Goal: Communication & Community: Ask a question

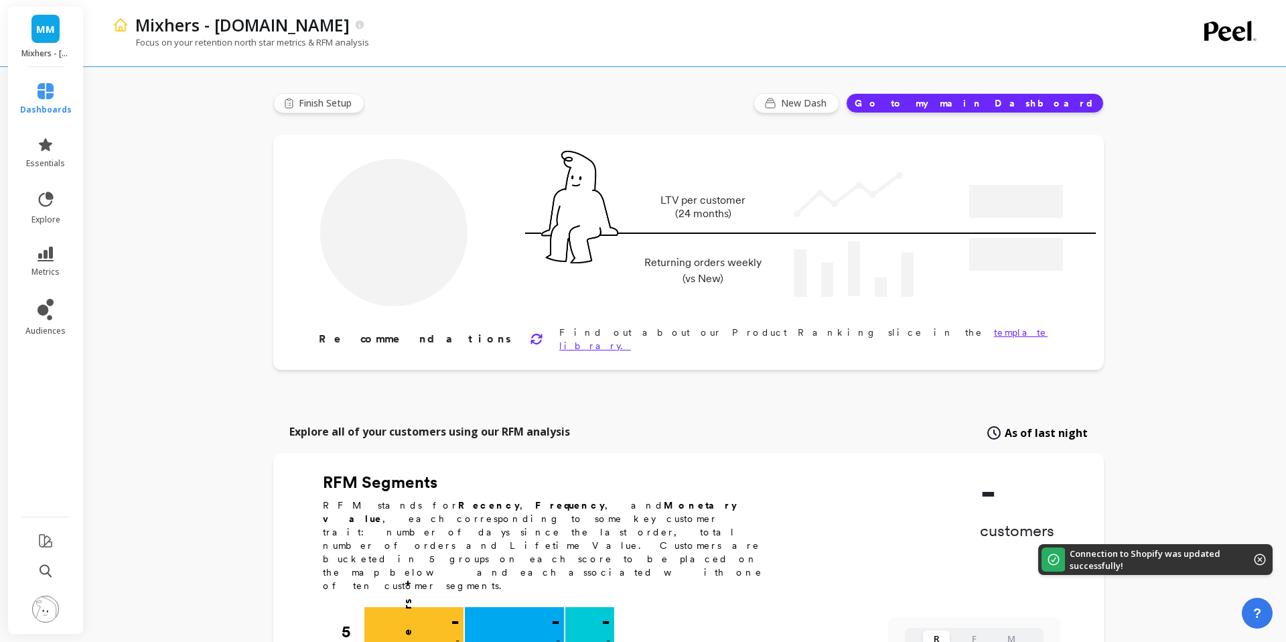
type input "Champions"
type input "21111"
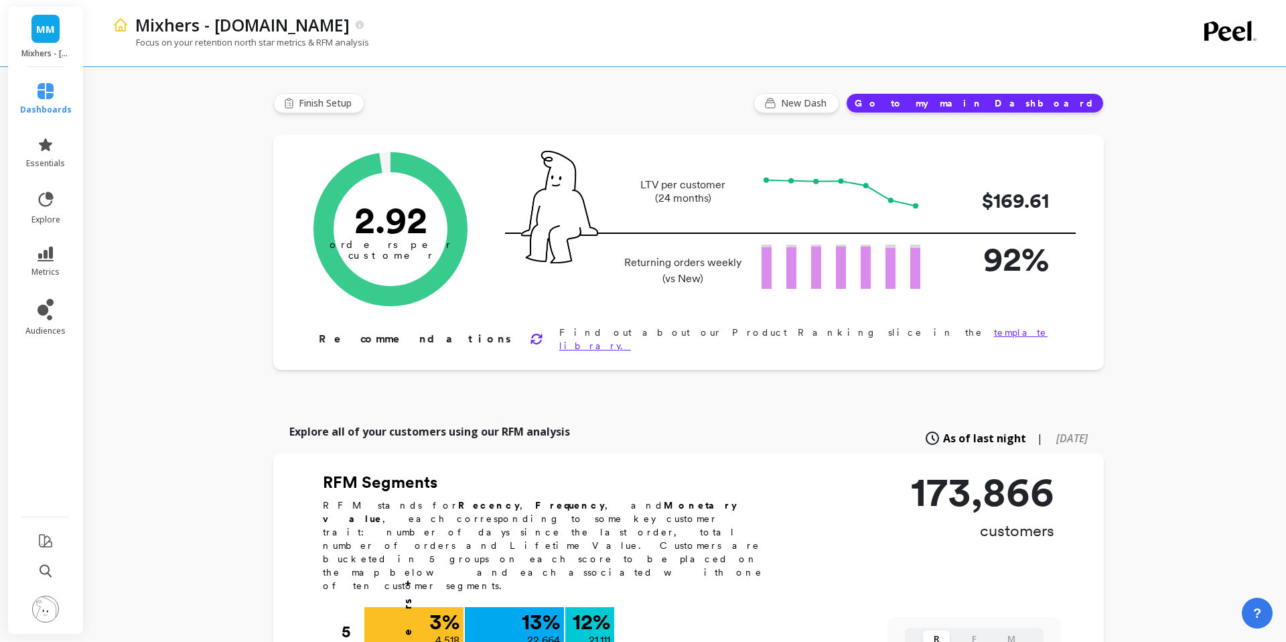
click at [46, 605] on img at bounding box center [45, 608] width 27 height 27
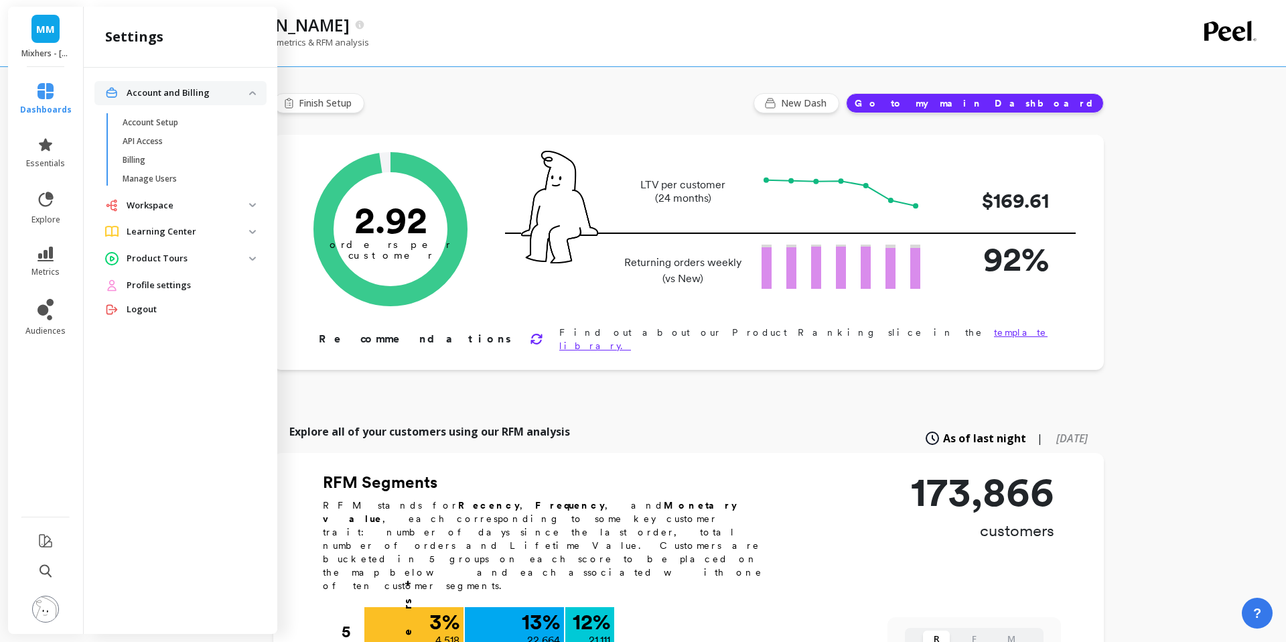
scroll to position [3, 0]
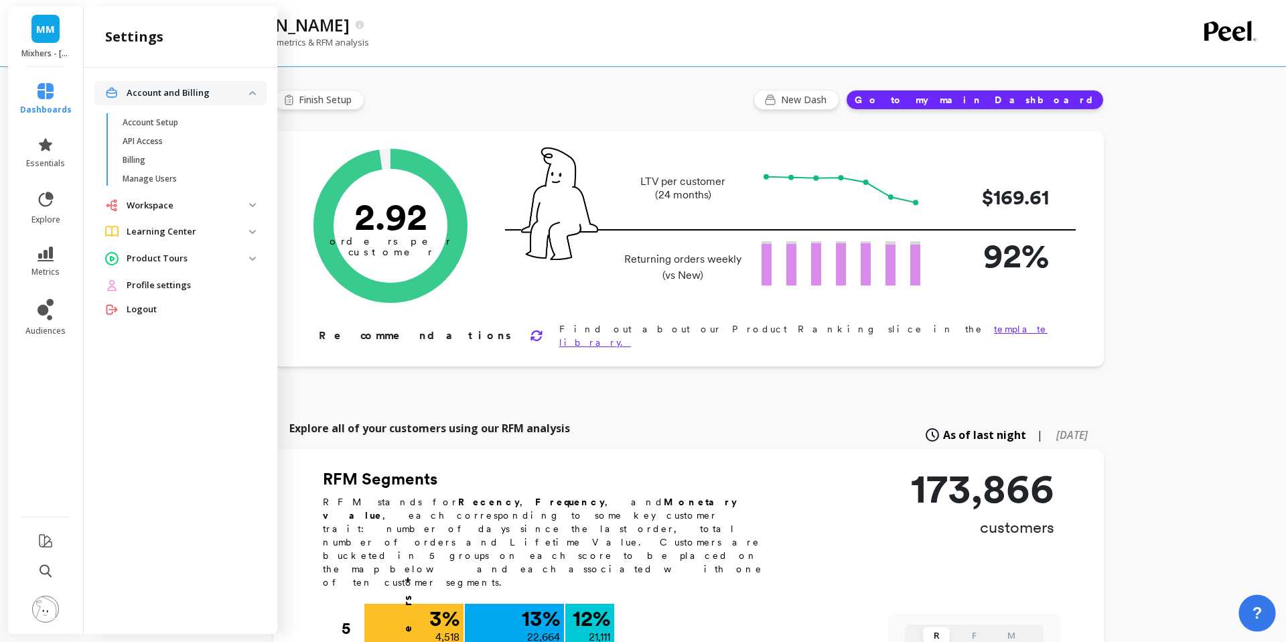
click at [1262, 607] on button "?" at bounding box center [1256, 612] width 37 height 37
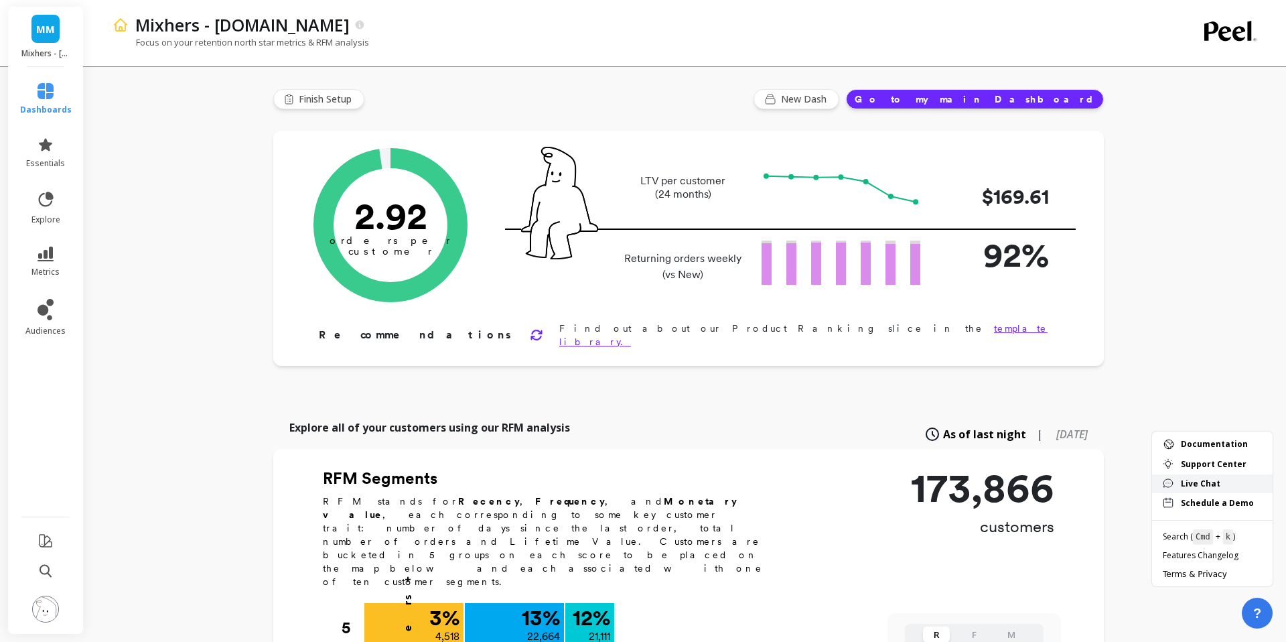
scroll to position [3, 0]
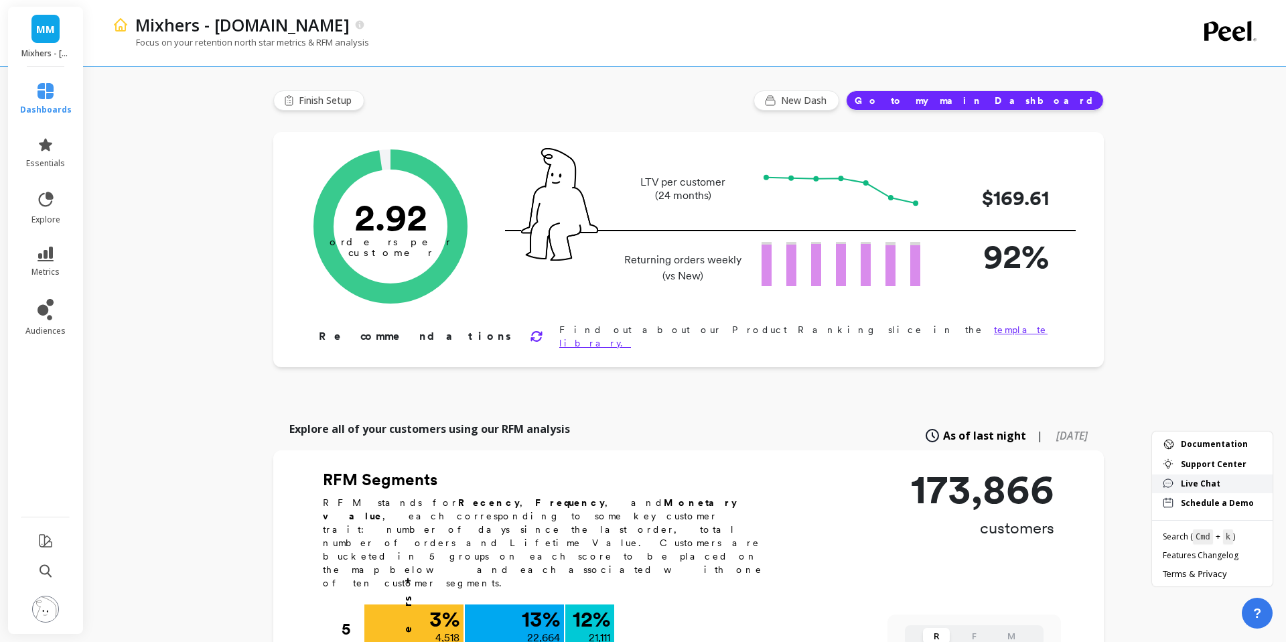
click at [1209, 485] on span "Live Chat" at bounding box center [1221, 483] width 81 height 11
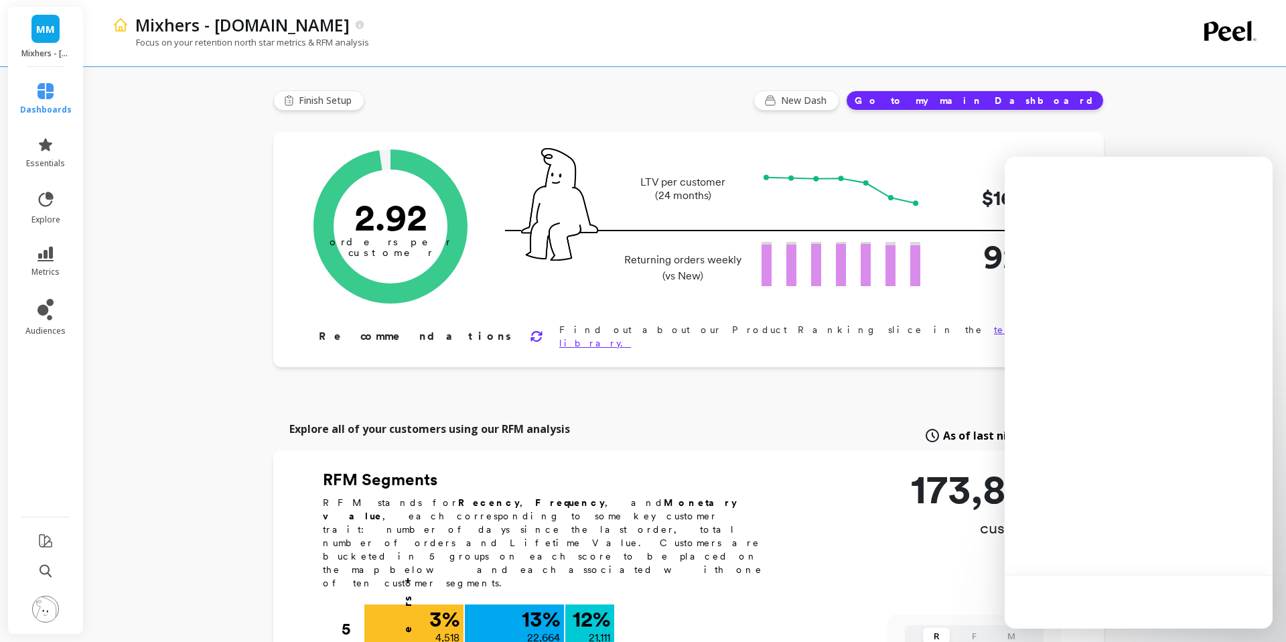
scroll to position [0, 0]
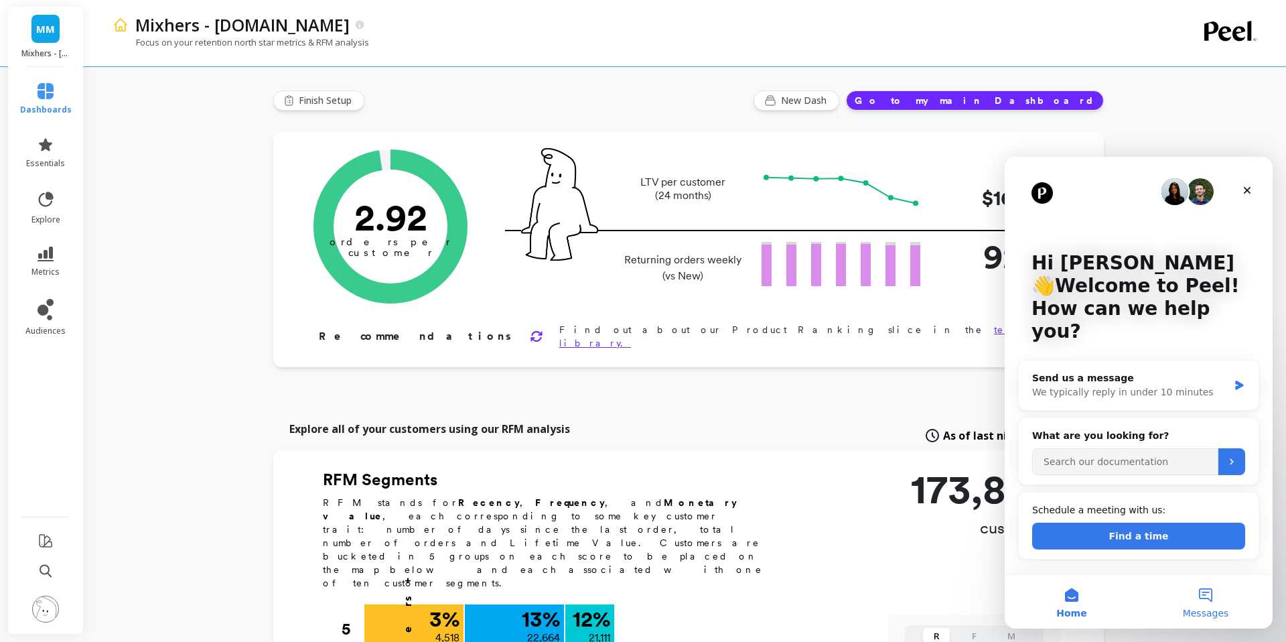
click at [1180, 597] on button "Messages" at bounding box center [1205, 602] width 134 height 54
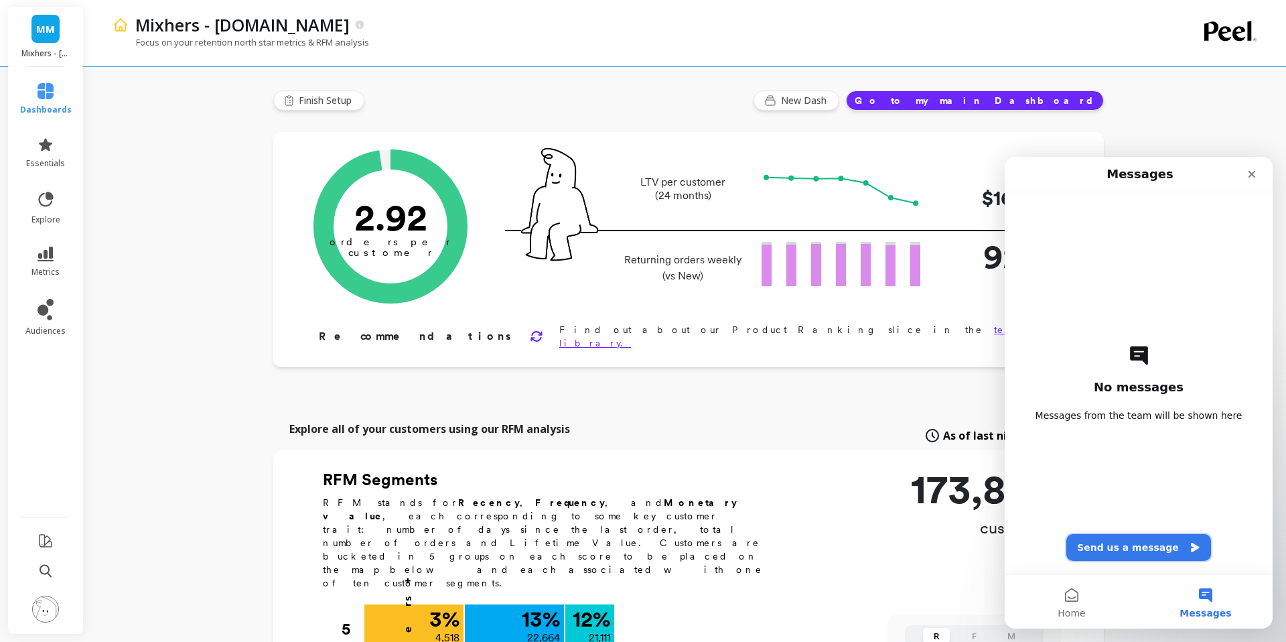
click at [1157, 548] on button "Send us a message" at bounding box center [1138, 547] width 145 height 27
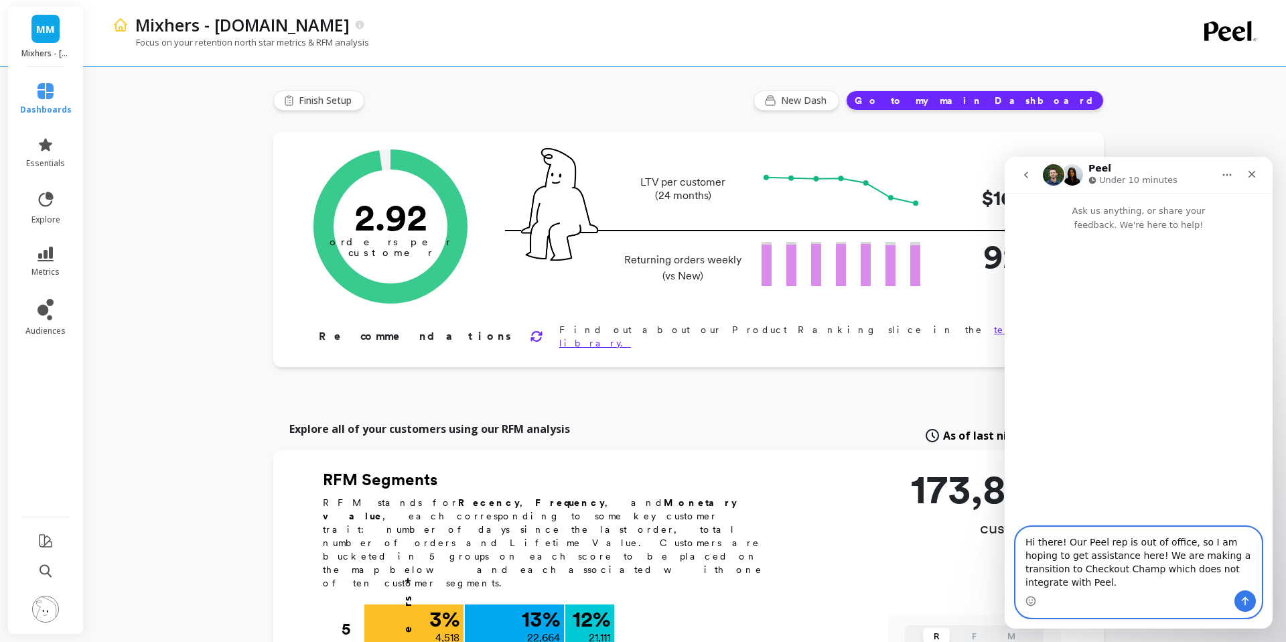
paste textarea "Since this isn’t something we’ll be able to fully utilize moving forward, we’d …"
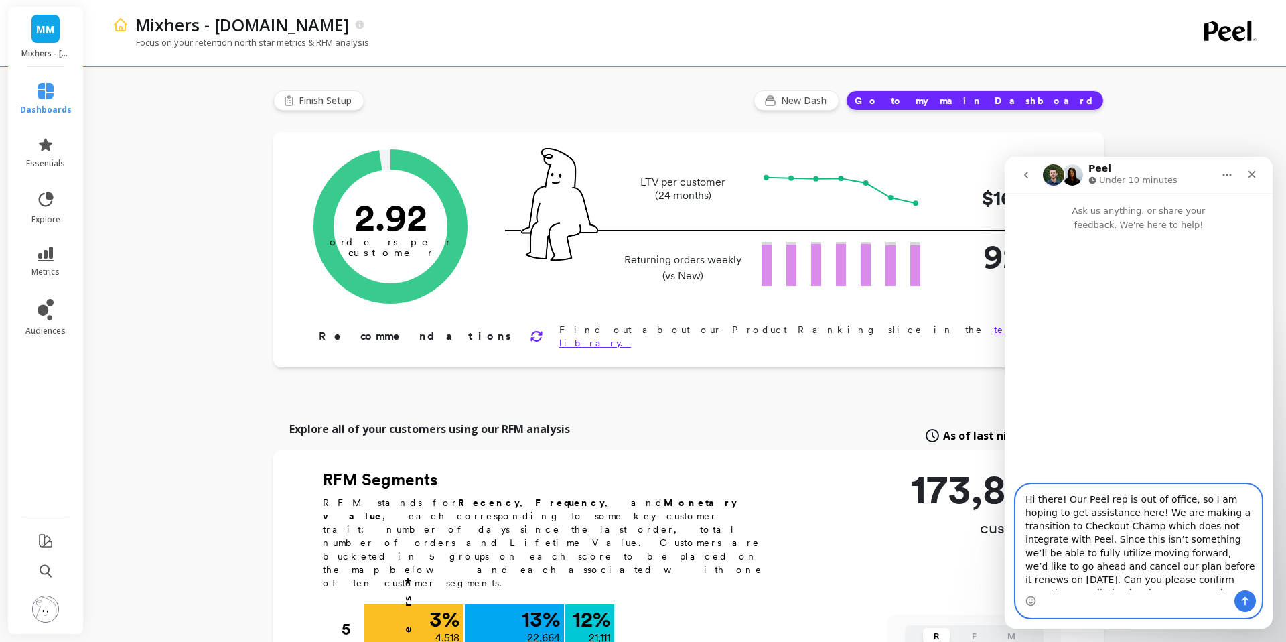
scroll to position [35, 0]
type textarea "Hi there! Our Peel rep is out of office, so I am hoping to get assistance here!…"
click at [1246, 600] on icon "Send a message…" at bounding box center [1245, 600] width 11 height 11
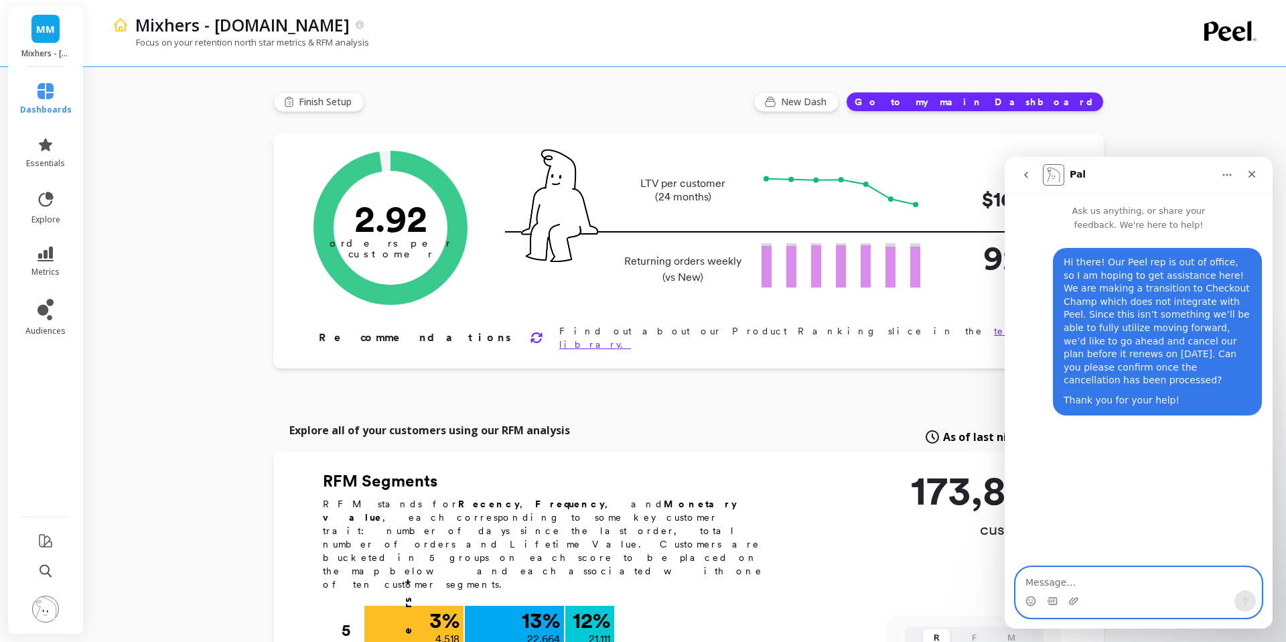
scroll to position [0, 0]
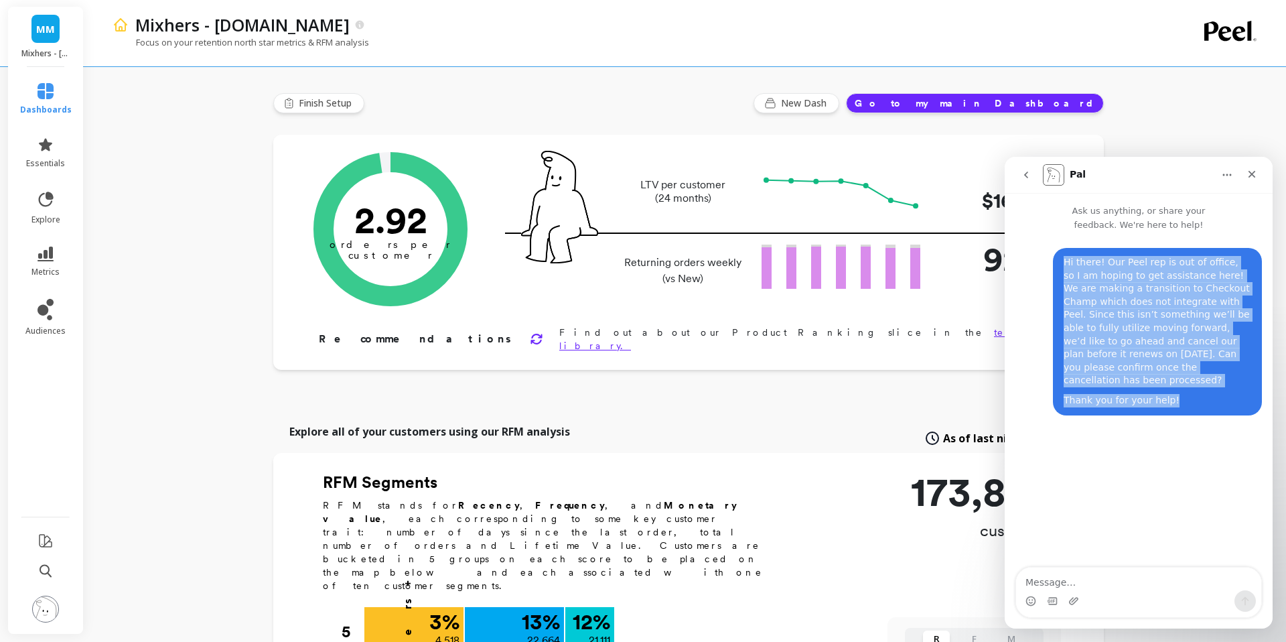
drag, startPoint x: 1175, startPoint y: 388, endPoint x: 1007, endPoint y: 255, distance: 215.0
click at [1007, 255] on div "Hi there! Our Peel rep is out of office, so I am hoping to get assistance here!…" at bounding box center [1139, 332] width 268 height 200
copy div "Hi there! Our Peel rep is out of office, so I am hoping to get assistance here!…"
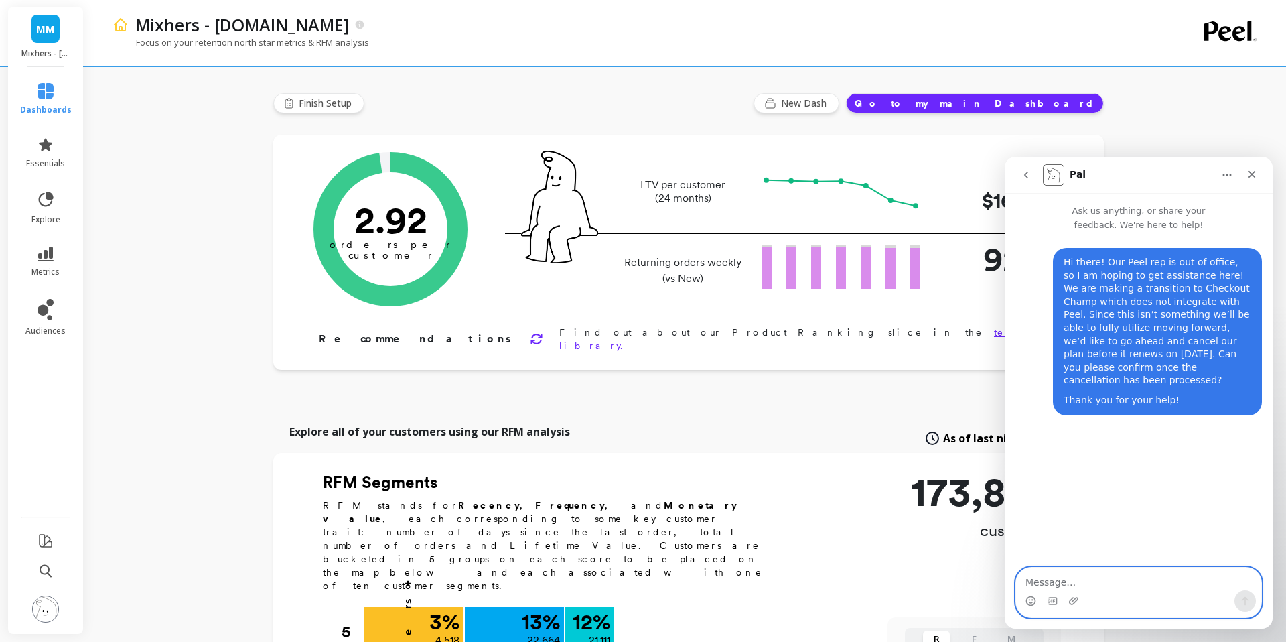
click at [1129, 572] on textarea "Message…" at bounding box center [1138, 578] width 245 height 23
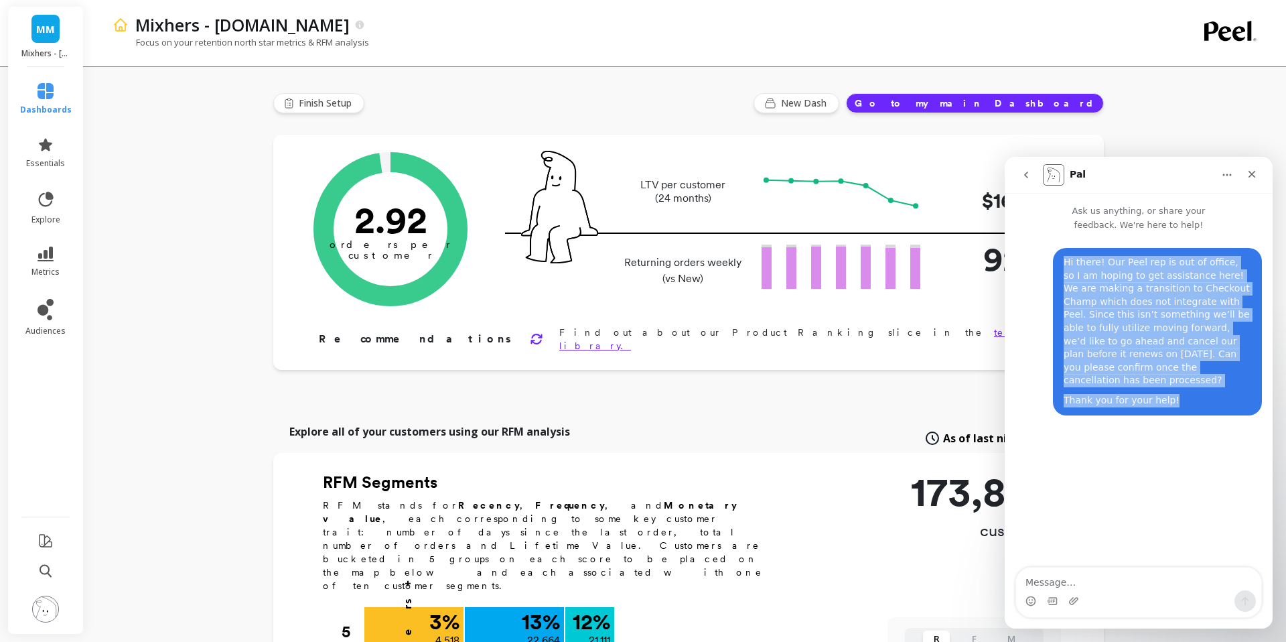
drag, startPoint x: 1170, startPoint y: 390, endPoint x: 1063, endPoint y: 266, distance: 164.3
click at [1063, 266] on div "Hi there! Our Peel rep is out of office, so I am hoping to get assistance here!…" at bounding box center [1157, 331] width 188 height 151
copy div "Hi there! Our Peel rep is out of office, so I am hoping to get assistance here!…"
click at [1031, 176] on button "go back" at bounding box center [1025, 174] width 25 height 25
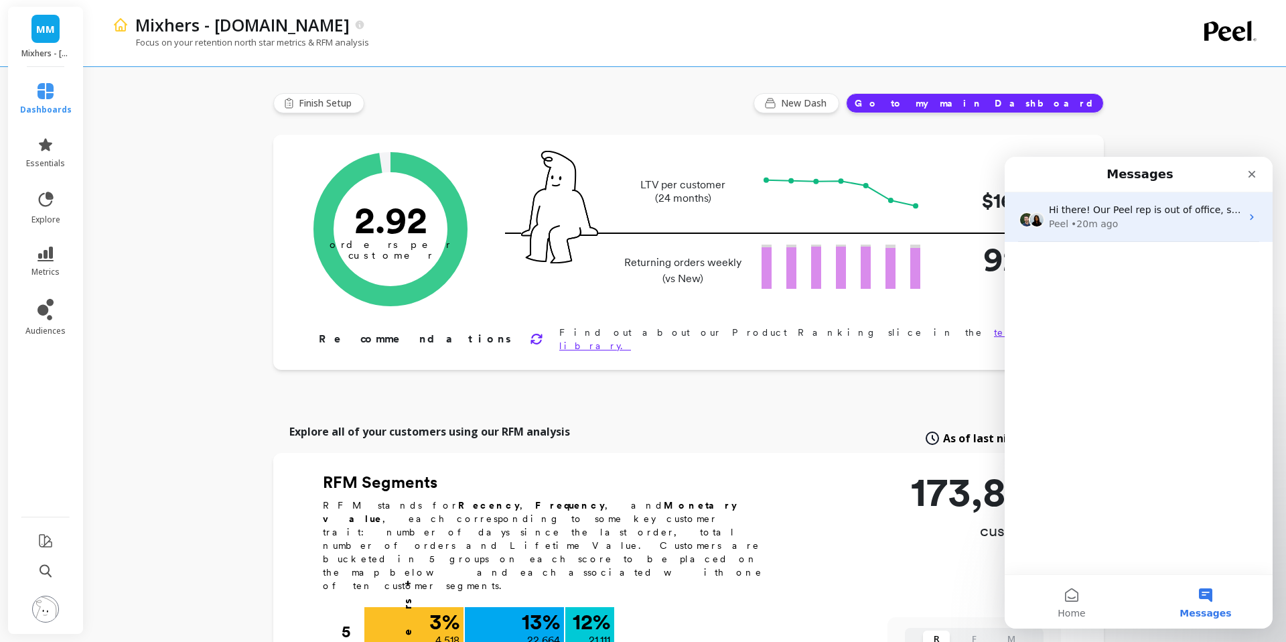
click at [1102, 223] on div "• 20m ago" at bounding box center [1094, 224] width 47 height 14
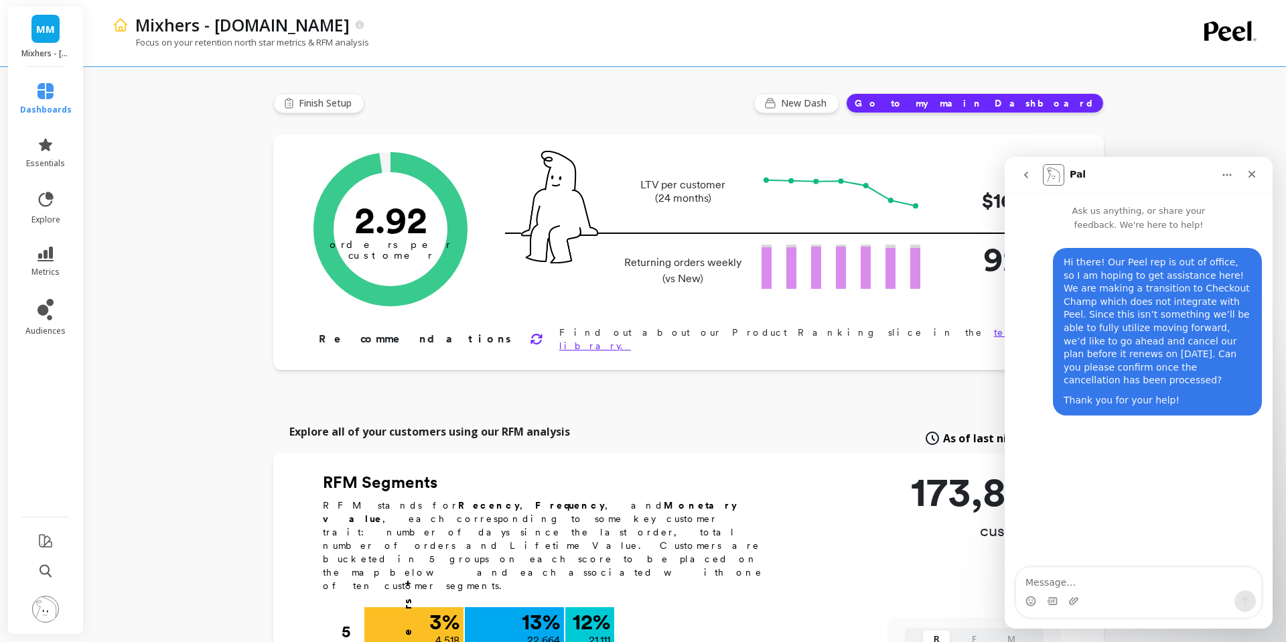
click at [1049, 585] on textarea "Message…" at bounding box center [1138, 578] width 245 height 23
type textarea "Hi there! Our Peel rep is out of office, so I am hoping to get assistance here!…"
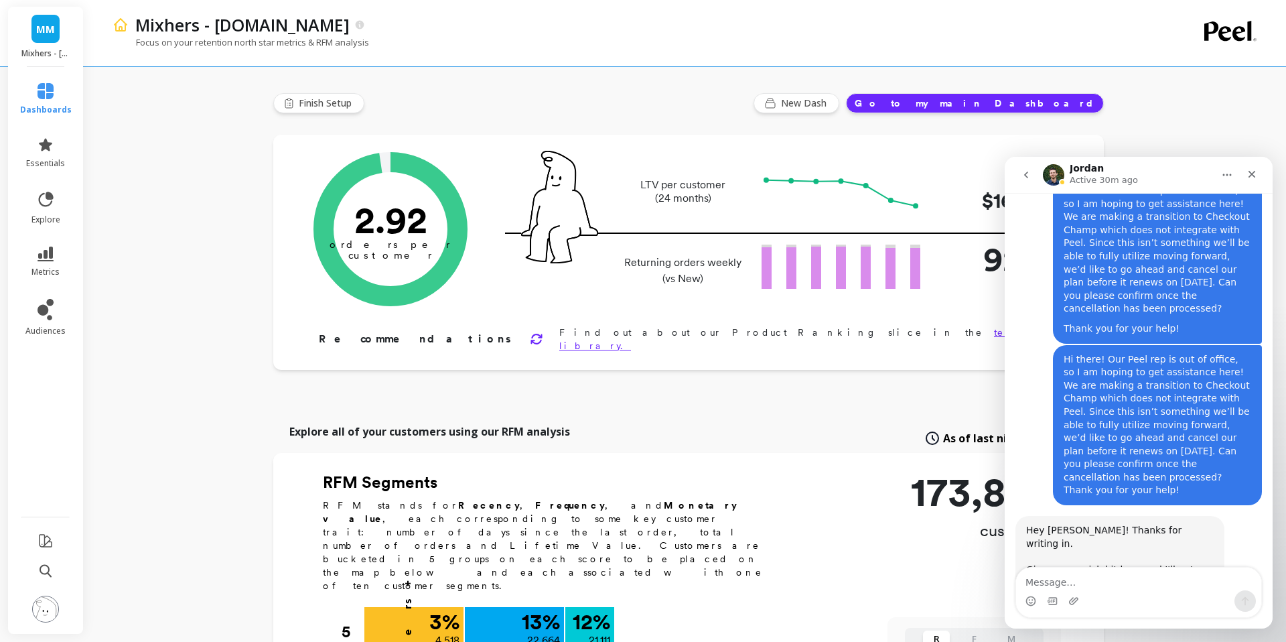
scroll to position [90, 0]
